Goal: Transaction & Acquisition: Purchase product/service

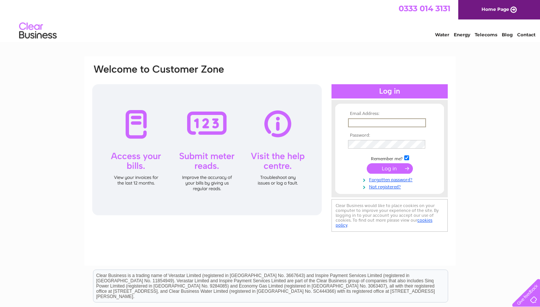
type input "info@cressfieldpark.co.uk"
click at [386, 174] on input "submit" at bounding box center [389, 168] width 46 height 10
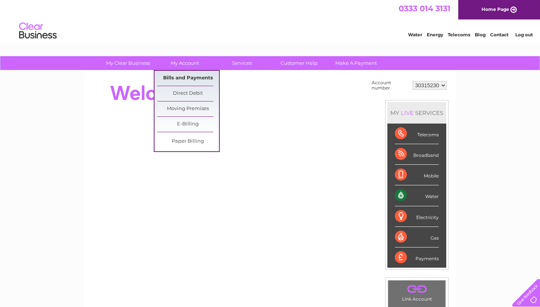
click at [184, 77] on link "Bills and Payments" at bounding box center [188, 78] width 62 height 15
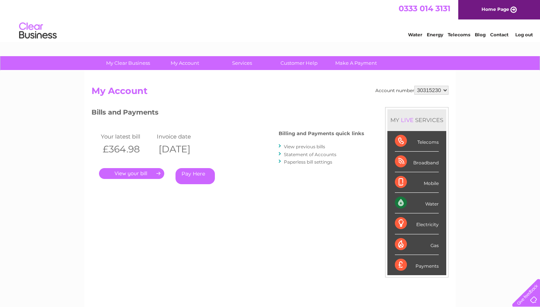
click at [139, 174] on link "." at bounding box center [131, 173] width 65 height 11
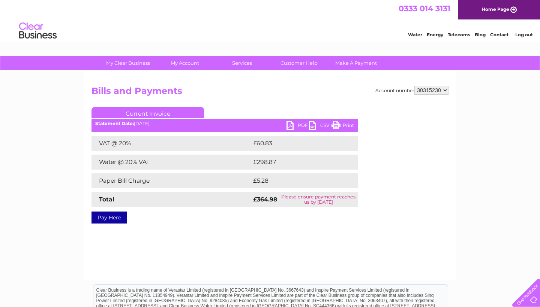
click at [114, 217] on link "Pay Here" at bounding box center [109, 218] width 36 height 12
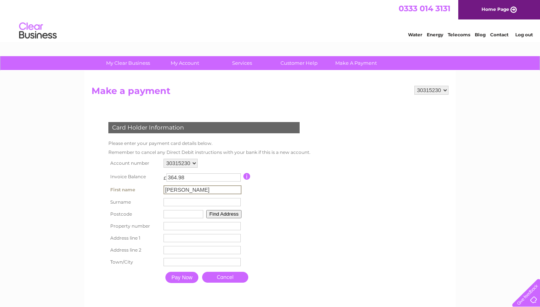
type input "[PERSON_NAME]"
type input "LA1 2TZ"
click at [193, 230] on input "number" at bounding box center [201, 225] width 77 height 8
type input "179"
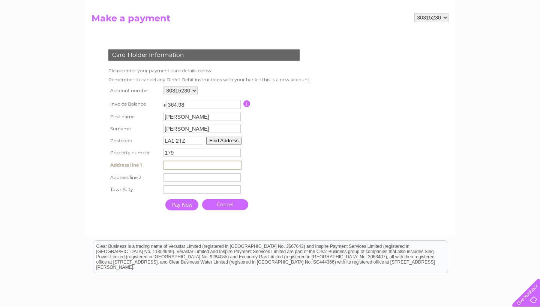
scroll to position [74, 0]
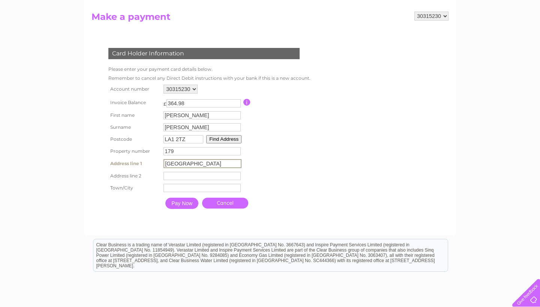
type input "[GEOGRAPHIC_DATA]"
type input "LANCASTER"
click at [191, 209] on input "Pay Now" at bounding box center [181, 203] width 33 height 11
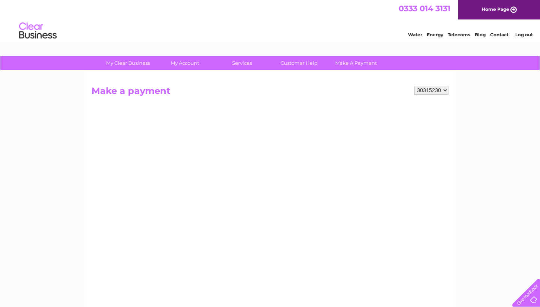
scroll to position [0, 0]
